Goal: Transaction & Acquisition: Purchase product/service

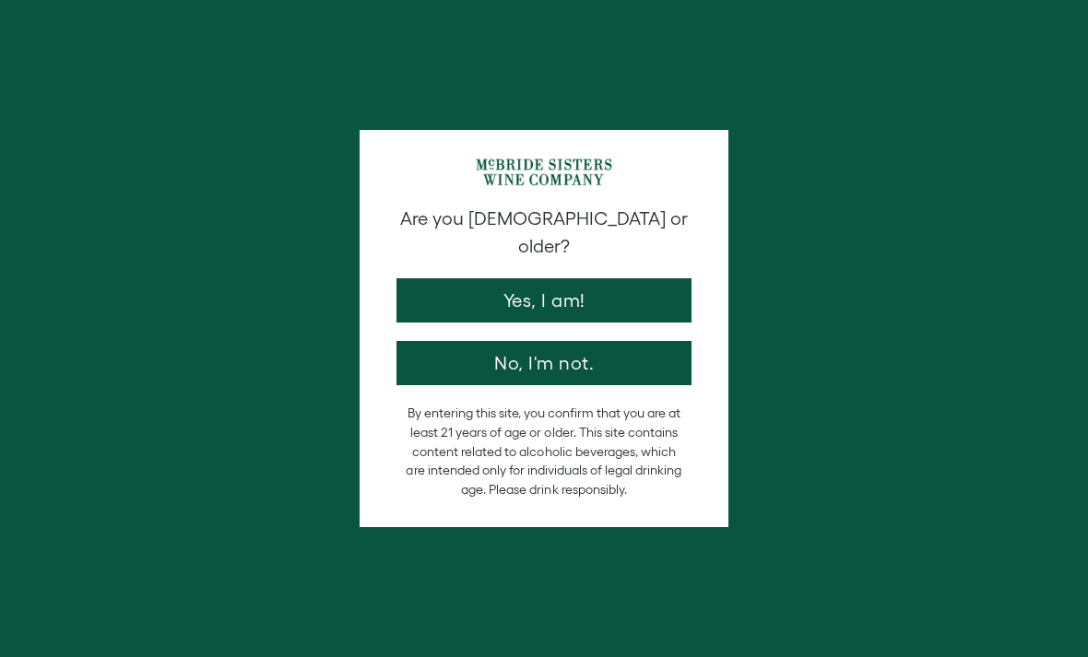
click at [481, 283] on button "Yes, I am!" at bounding box center [543, 300] width 295 height 44
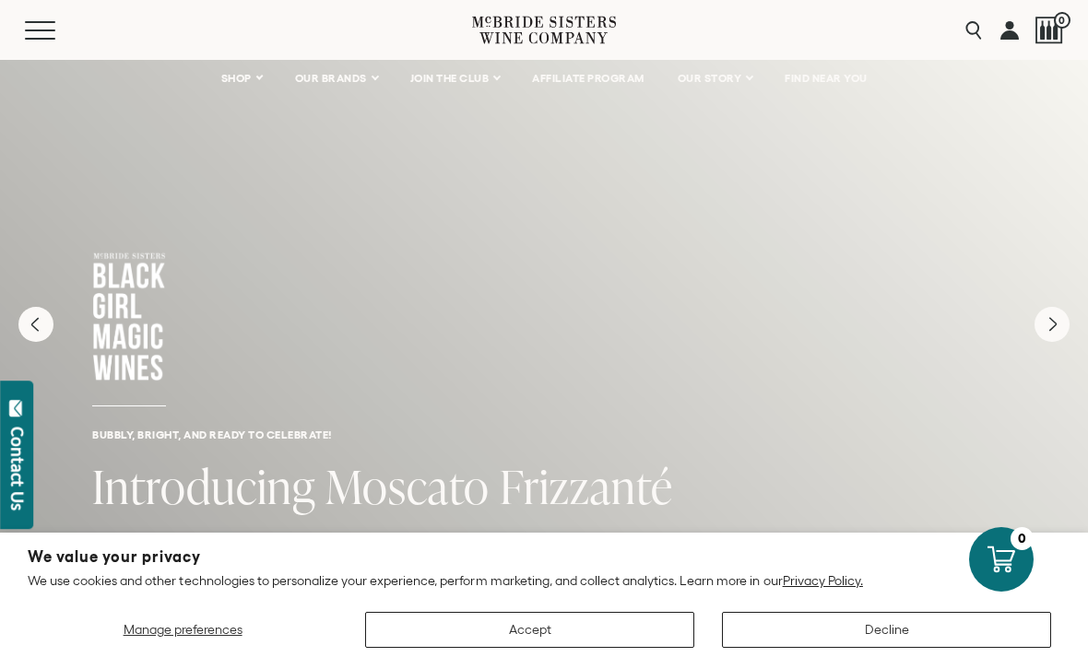
click at [499, 638] on button "Accept" at bounding box center [529, 630] width 329 height 36
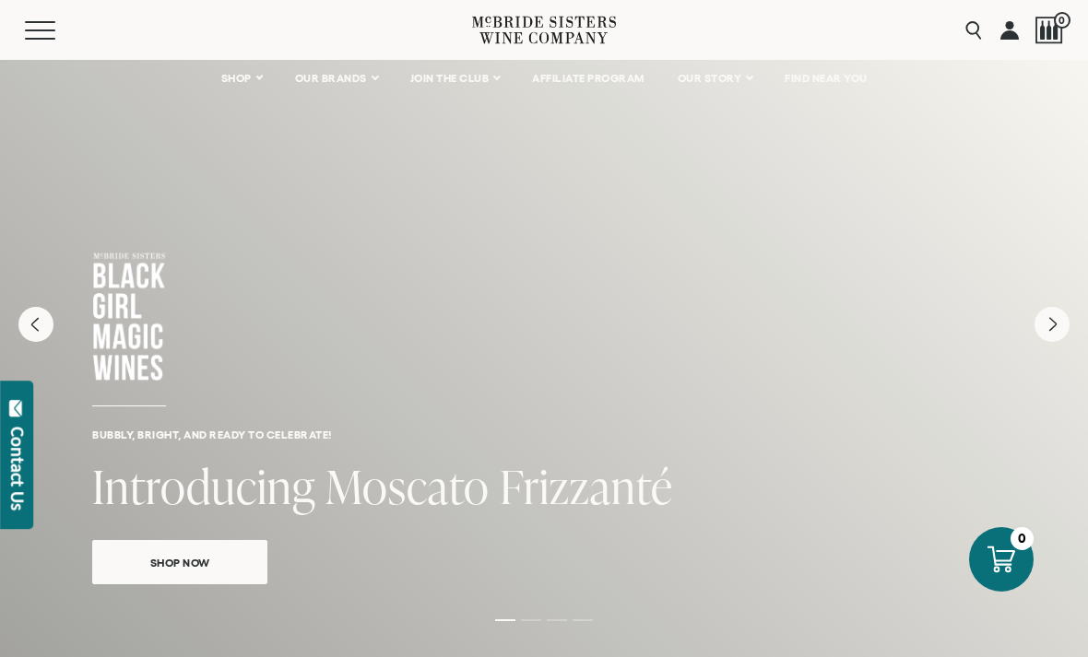
click at [364, 92] on link "OUR BRANDS" at bounding box center [336, 78] width 106 height 37
click at [265, 82] on link "SHOP" at bounding box center [241, 78] width 65 height 37
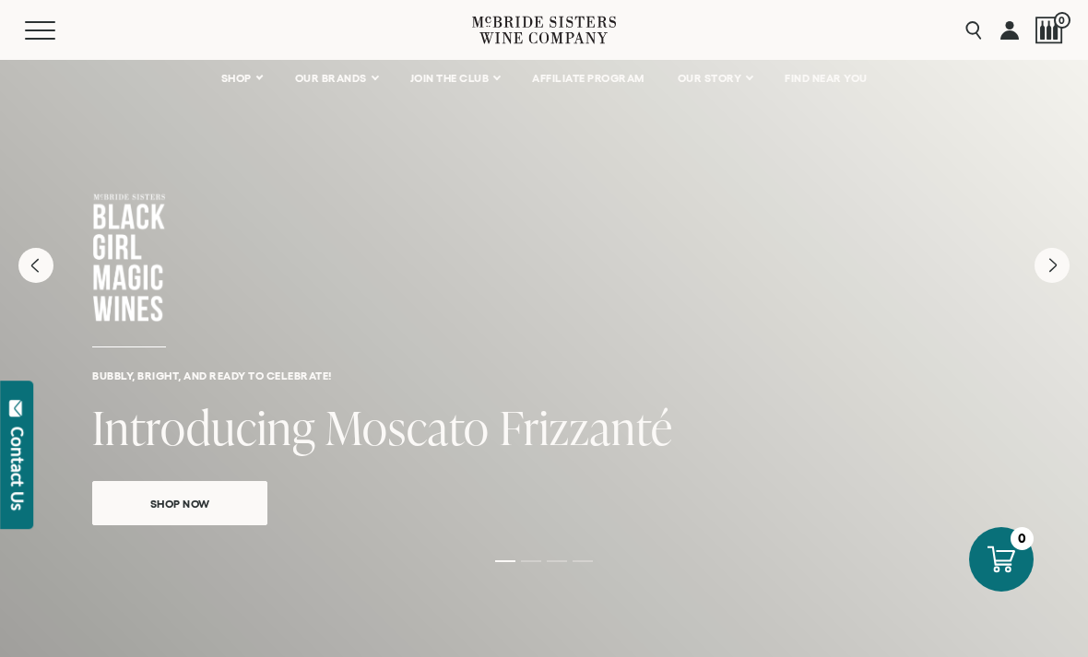
scroll to position [33, 0]
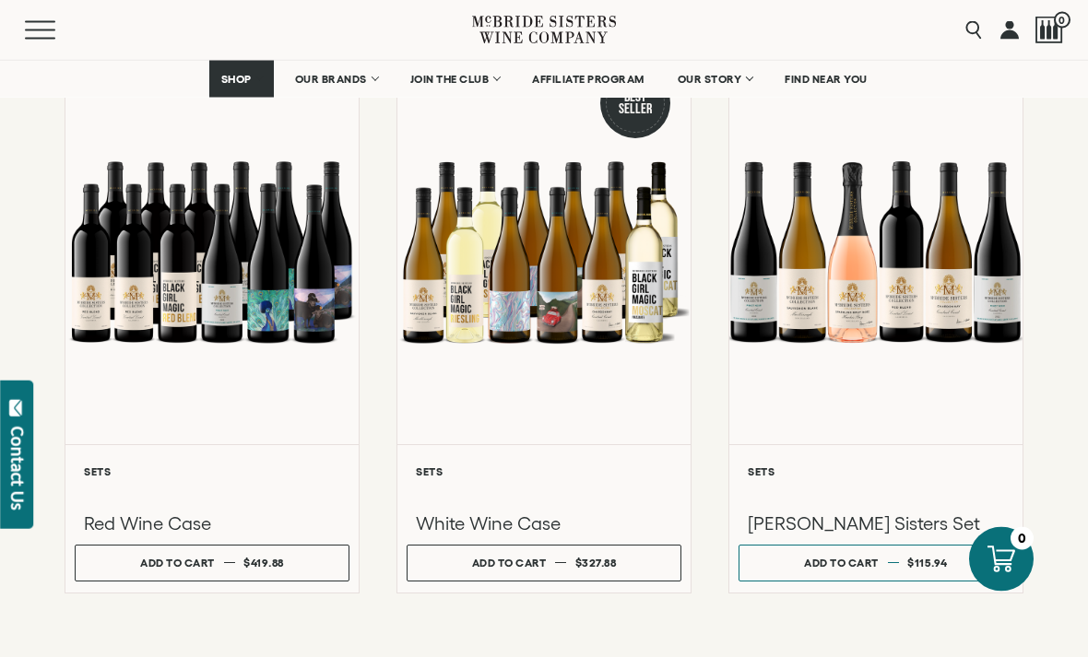
scroll to position [1440, 0]
